Goal: Task Accomplishment & Management: Use online tool/utility

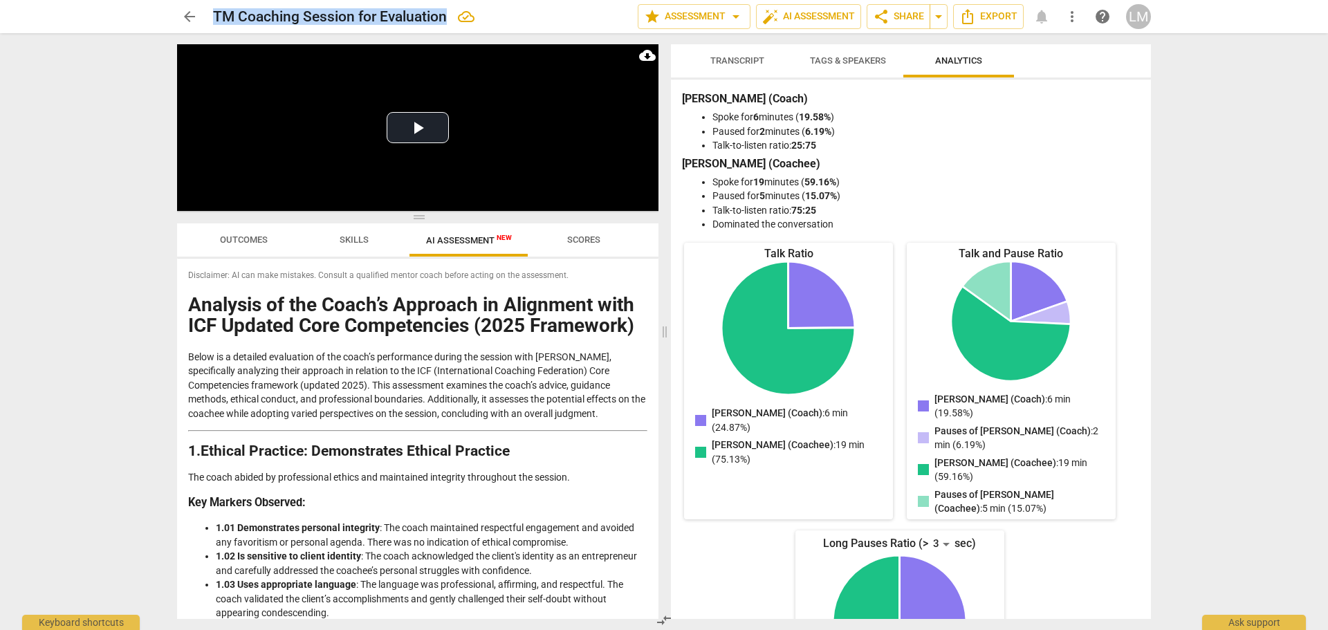
scroll to position [2306, 0]
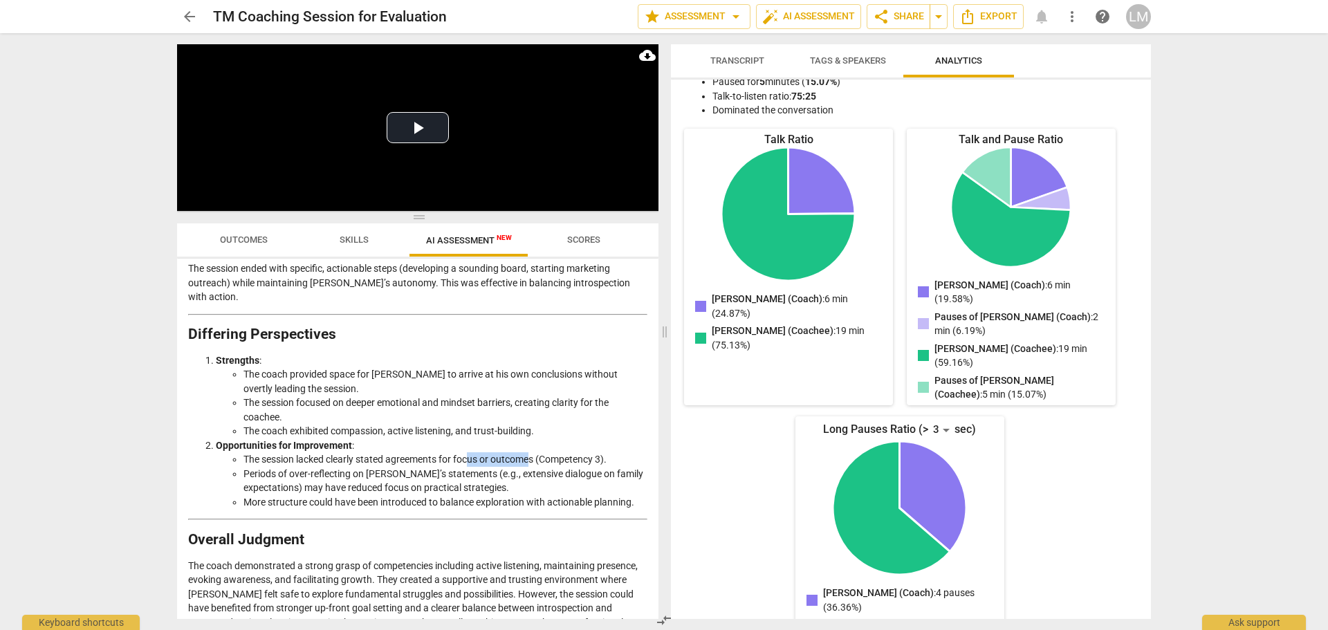
drag, startPoint x: 472, startPoint y: 402, endPoint x: 531, endPoint y: 397, distance: 59.0
click at [531, 452] on li "The session lacked clearly stated agreements for focus or outcomes (Competency …" at bounding box center [446, 459] width 404 height 15
drag, startPoint x: 357, startPoint y: 419, endPoint x: 438, endPoint y: 432, distance: 81.9
click at [438, 467] on li "Periods of over-reflecting on [PERSON_NAME]’s statements (e.g., extensive dialo…" at bounding box center [446, 481] width 404 height 28
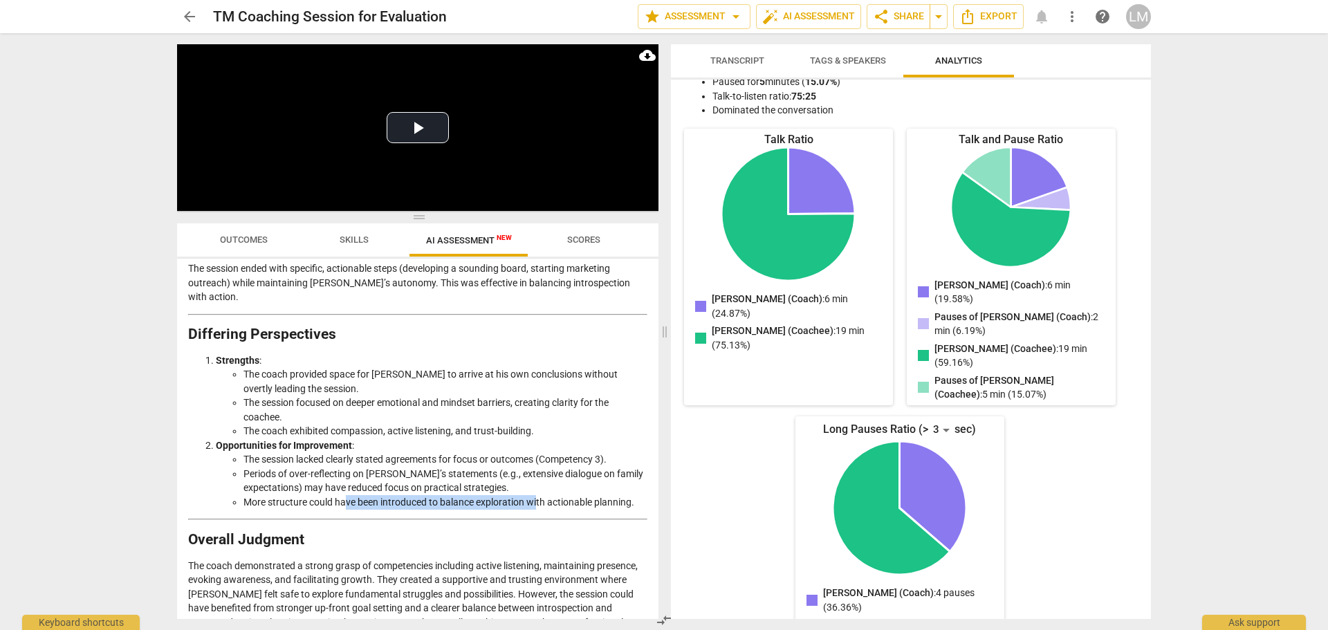
drag, startPoint x: 346, startPoint y: 449, endPoint x: 537, endPoint y: 439, distance: 191.2
click at [537, 495] on li "More structure could have been introduced to balance exploration with actionabl…" at bounding box center [446, 502] width 404 height 15
click at [458, 467] on li "Periods of over-reflecting on [PERSON_NAME]’s statements (e.g., extensive dialo…" at bounding box center [446, 481] width 404 height 28
drag, startPoint x: 454, startPoint y: 447, endPoint x: 550, endPoint y: 445, distance: 95.5
click at [550, 495] on li "More structure could have been introduced to balance exploration with actionabl…" at bounding box center [446, 502] width 404 height 15
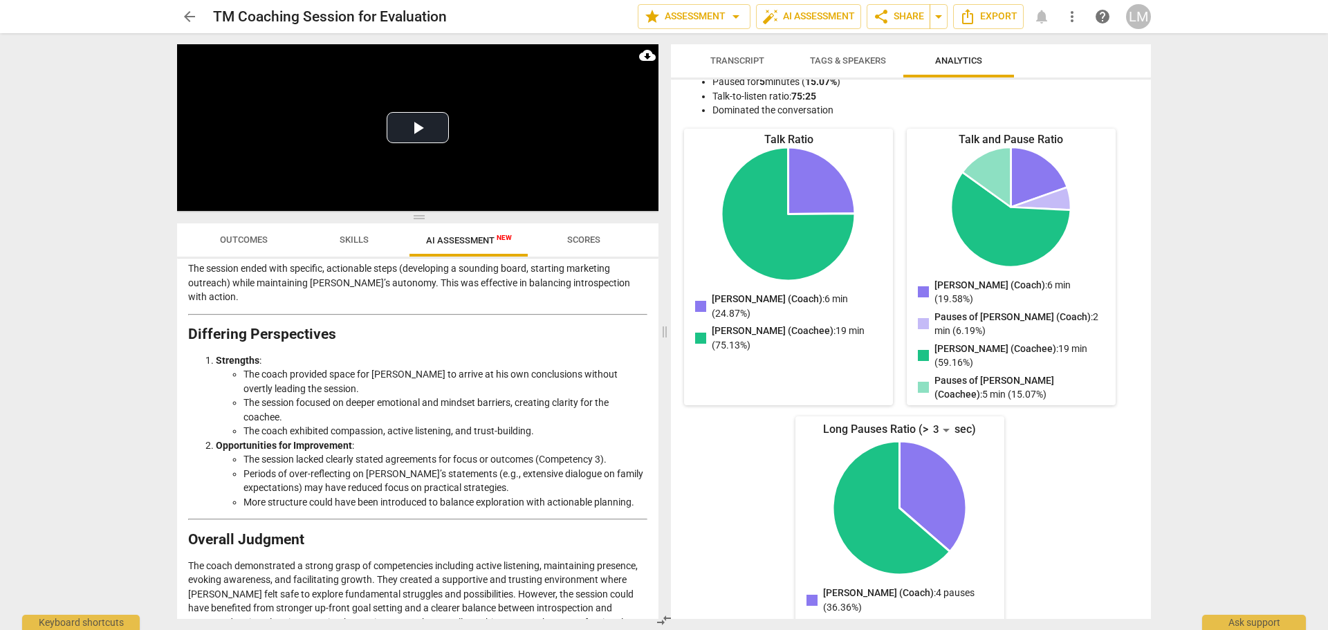
click at [511, 467] on li "Periods of over-reflecting on [PERSON_NAME]’s statements (e.g., extensive dialo…" at bounding box center [446, 481] width 404 height 28
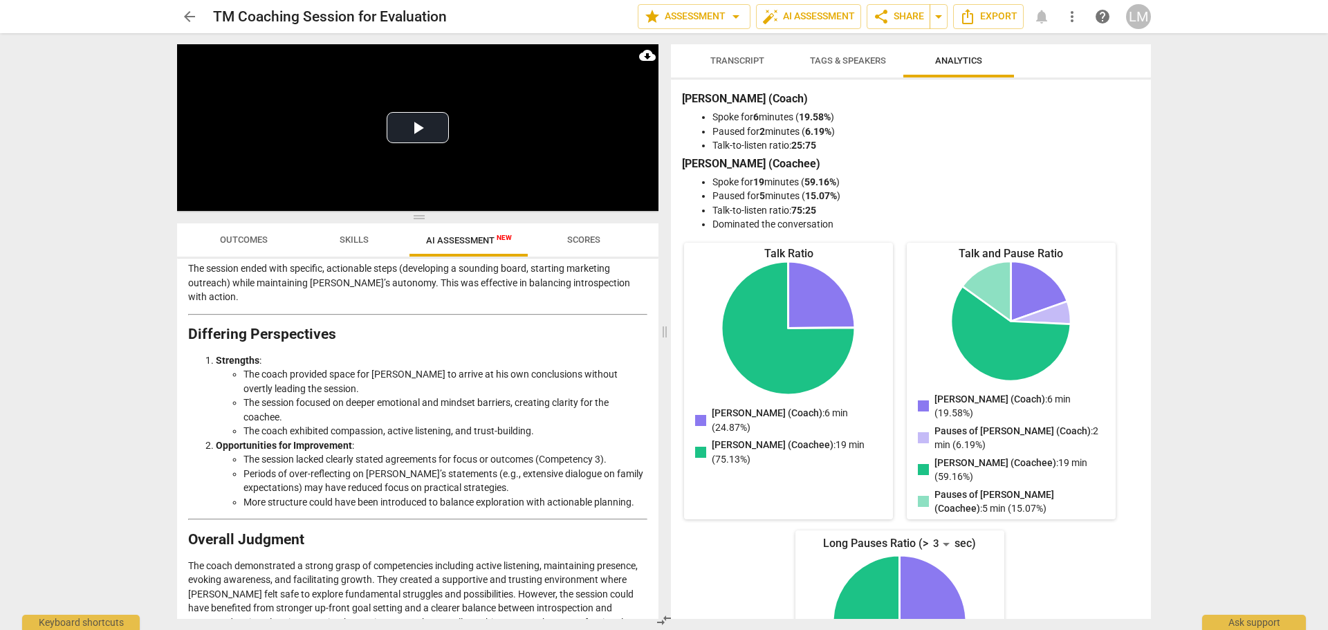
click at [1246, 174] on div "arrow_back TM Coaching Session for Evaluation edit star Assessment arrow_drop_d…" at bounding box center [664, 315] width 1328 height 630
